Goal: Information Seeking & Learning: Compare options

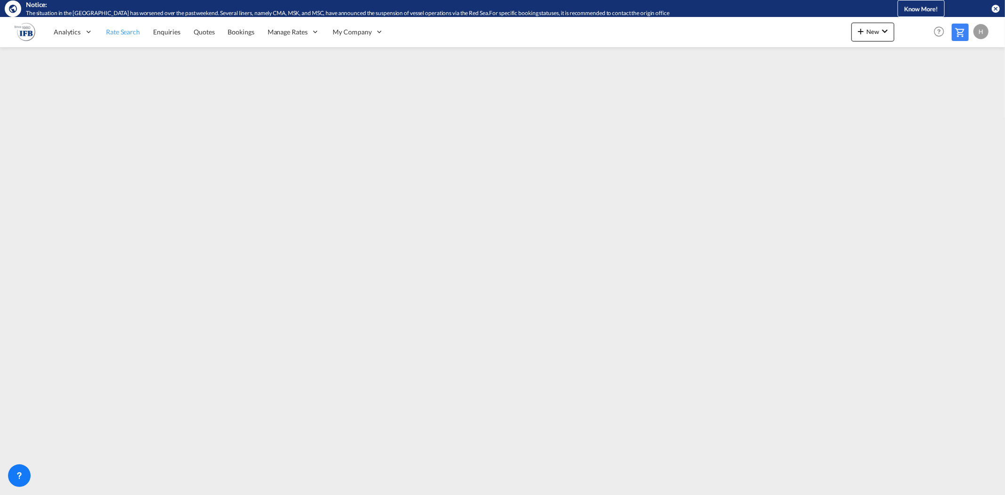
click at [134, 30] on span "Rate Search" at bounding box center [123, 32] width 34 height 8
